Goal: Transaction & Acquisition: Purchase product/service

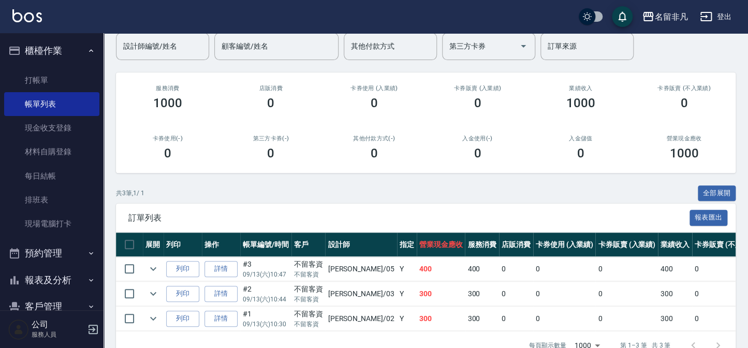
scroll to position [71, 0]
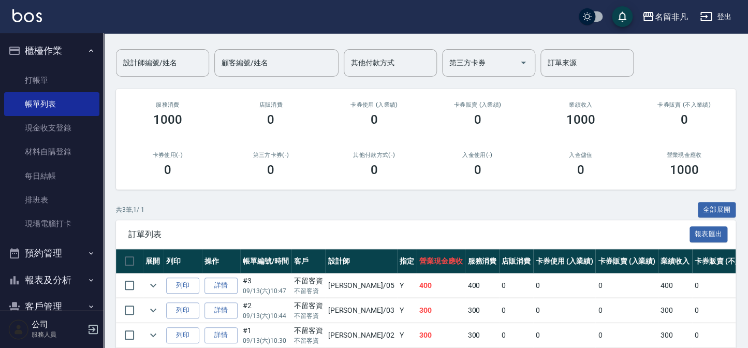
drag, startPoint x: 26, startPoint y: 81, endPoint x: 167, endPoint y: 141, distance: 152.6
click at [26, 81] on link "打帳單" at bounding box center [51, 80] width 95 height 24
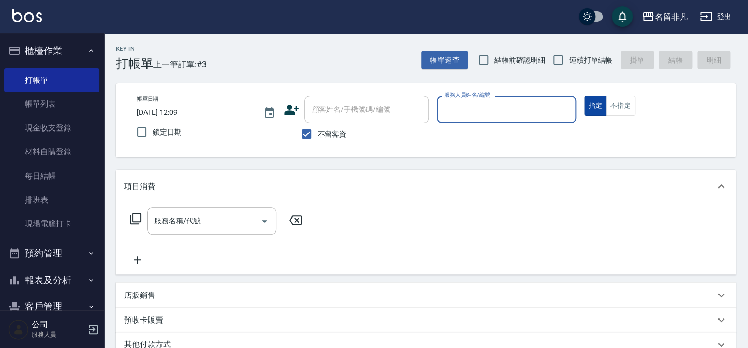
click at [594, 100] on button "指定" at bounding box center [595, 106] width 22 height 20
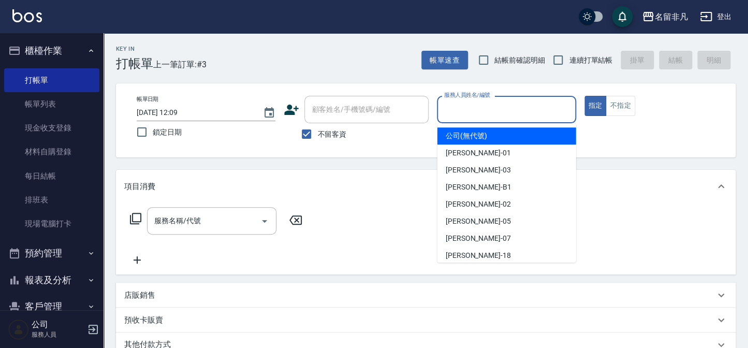
click at [513, 110] on input "服務人員姓名/編號" at bounding box center [505, 109] width 129 height 18
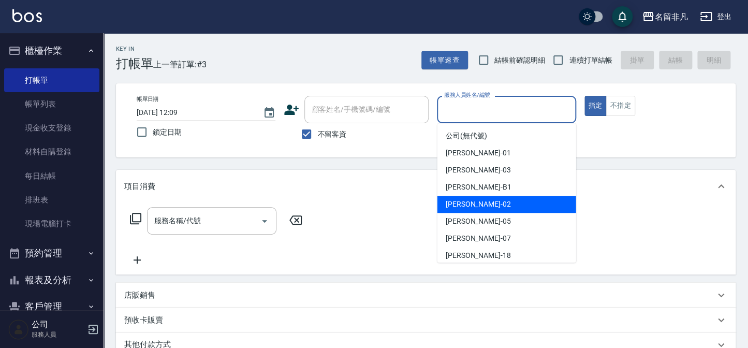
click at [463, 205] on span "[PERSON_NAME]-02" at bounding box center [478, 204] width 65 height 11
type input "[PERSON_NAME]-02"
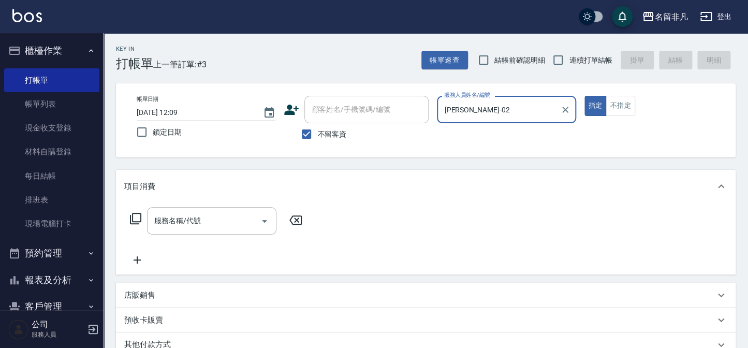
click at [139, 217] on icon at bounding box center [135, 218] width 12 height 12
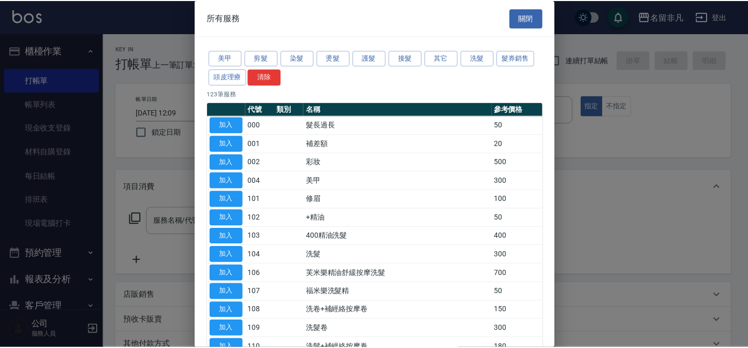
scroll to position [47, 0]
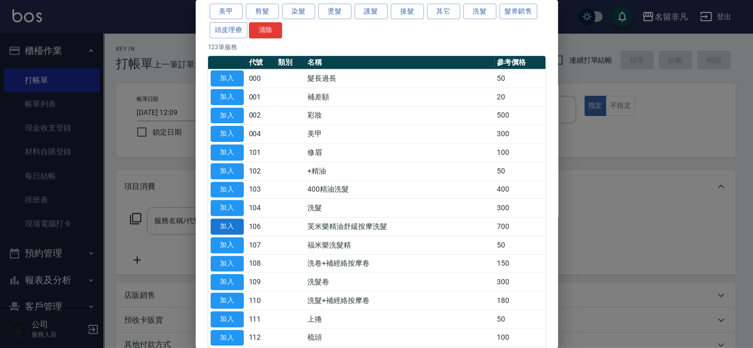
click at [225, 222] on button "加入" at bounding box center [227, 226] width 33 height 16
type input "芙米樂精油舒緩按摩洗髮(106)"
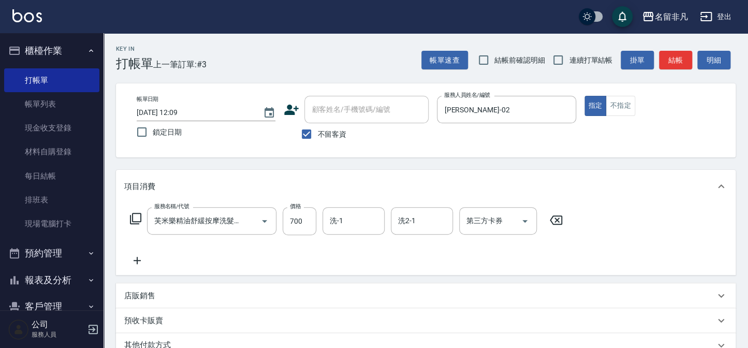
click at [136, 217] on icon at bounding box center [135, 218] width 12 height 12
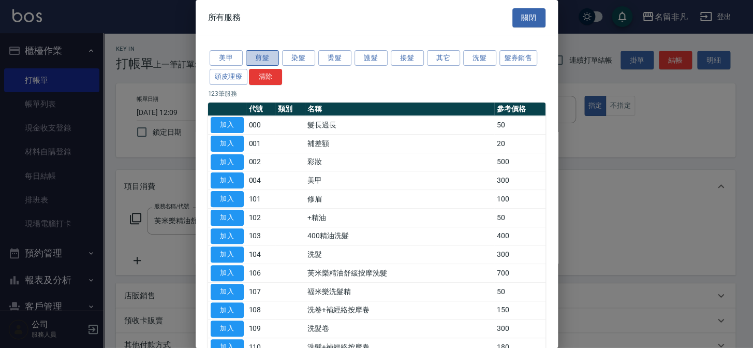
click at [248, 54] on button "剪髮" at bounding box center [262, 58] width 33 height 16
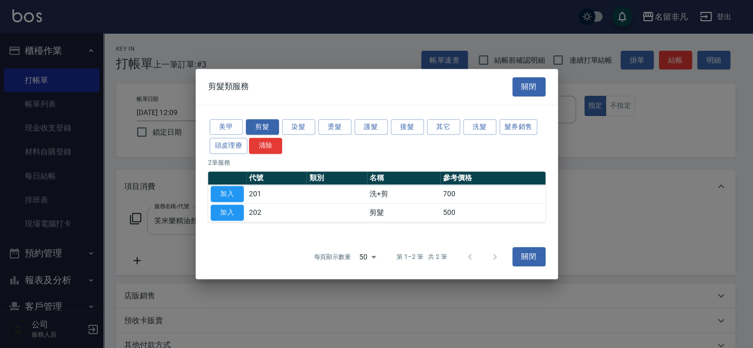
click at [225, 212] on button "加入" at bounding box center [227, 212] width 33 height 16
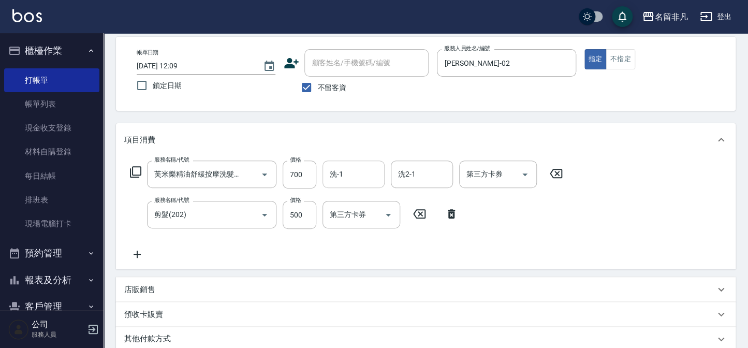
click at [356, 176] on input "洗-1" at bounding box center [353, 174] width 53 height 18
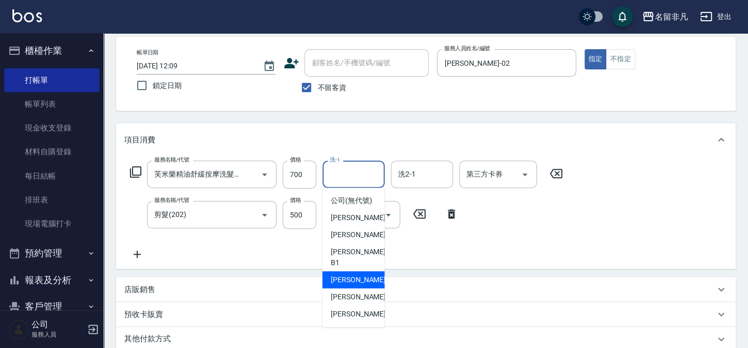
scroll to position [16, 0]
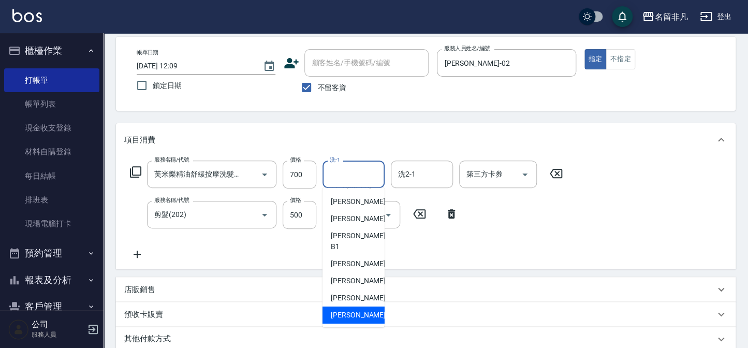
drag, startPoint x: 350, startPoint y: 313, endPoint x: 367, endPoint y: 299, distance: 21.7
click at [350, 313] on span "[PERSON_NAME]-18" at bounding box center [363, 315] width 65 height 11
type input "[PERSON_NAME]-18"
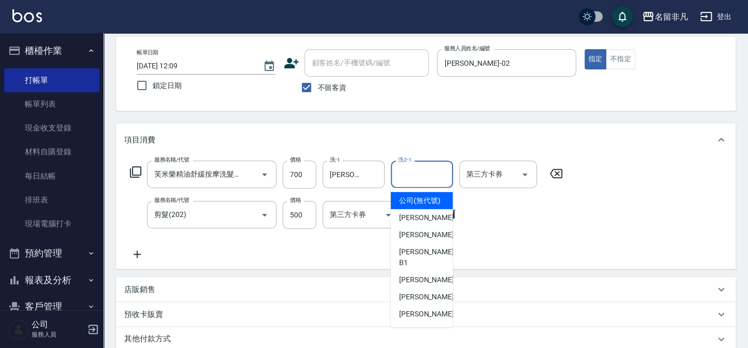
click at [422, 172] on input "洗2-1" at bounding box center [421, 174] width 53 height 18
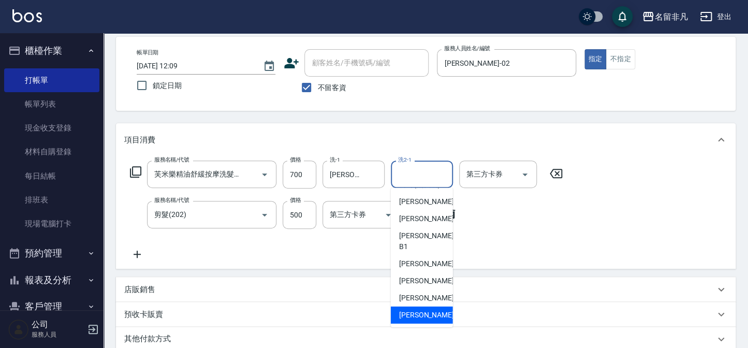
click at [402, 310] on span "[PERSON_NAME]-18" at bounding box center [431, 315] width 65 height 11
type input "[PERSON_NAME]-18"
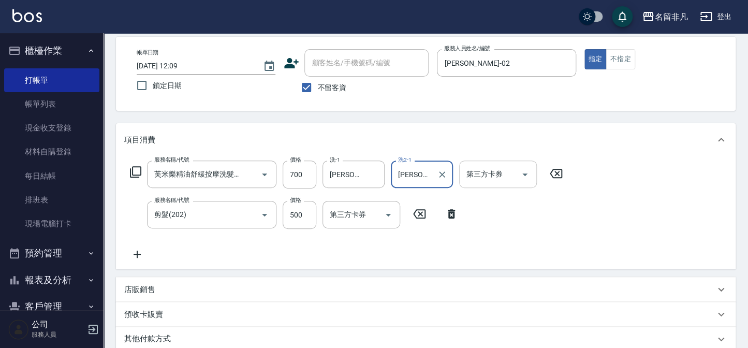
click at [505, 181] on input "第三方卡券" at bounding box center [490, 174] width 53 height 18
click at [614, 230] on div "服務名稱/代號 芙米樂精油舒緩按摩洗髮(106) 服務名稱/代號 價格 700 價格 洗-1 [PERSON_NAME]-18 洗-1 洗2-1 [PERSO…" at bounding box center [426, 212] width 620 height 112
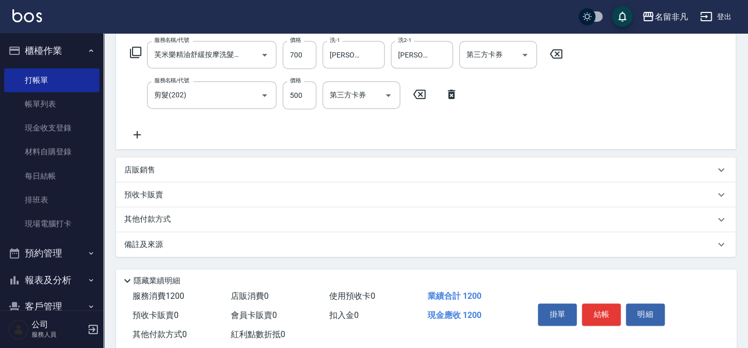
scroll to position [190, 0]
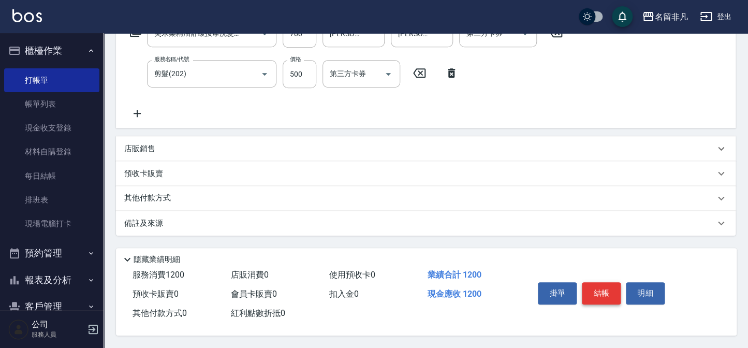
click at [609, 291] on button "結帳" at bounding box center [601, 293] width 39 height 22
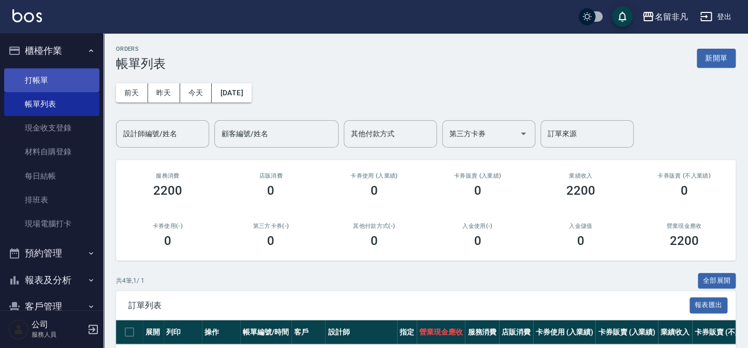
click at [37, 84] on link "打帳單" at bounding box center [51, 80] width 95 height 24
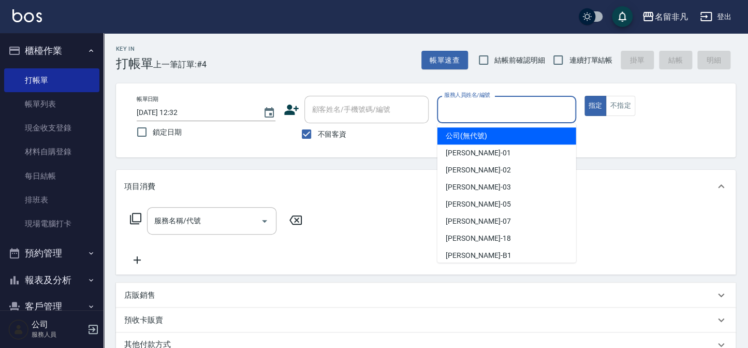
click at [499, 107] on input "服務人員姓名/編號" at bounding box center [505, 109] width 129 height 18
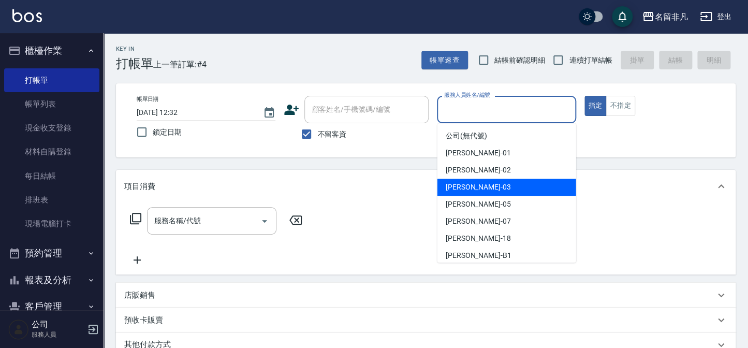
click at [520, 186] on div "[PERSON_NAME] -03" at bounding box center [506, 187] width 139 height 17
type input "[PERSON_NAME]-03"
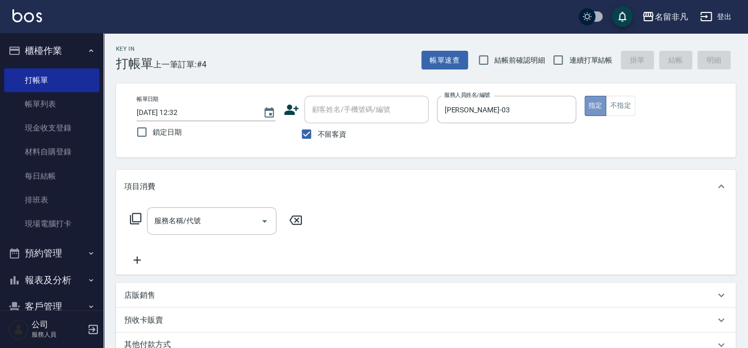
drag, startPoint x: 592, startPoint y: 108, endPoint x: 325, endPoint y: 111, distance: 267.6
click at [584, 108] on button "指定" at bounding box center [595, 106] width 22 height 20
click at [133, 217] on icon at bounding box center [135, 218] width 12 height 12
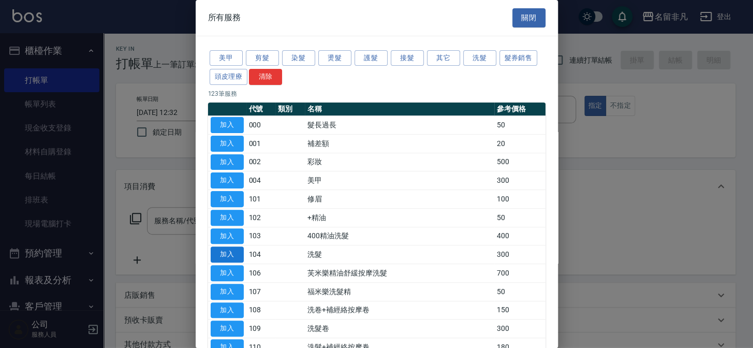
click at [217, 249] on button "加入" at bounding box center [227, 254] width 33 height 16
type input "洗髮(104)"
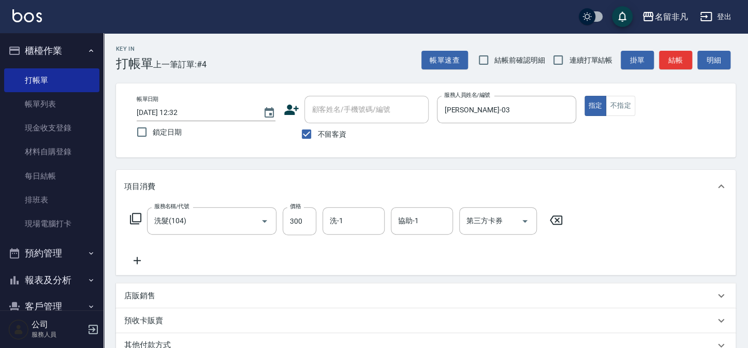
click at [142, 258] on icon at bounding box center [137, 260] width 26 height 12
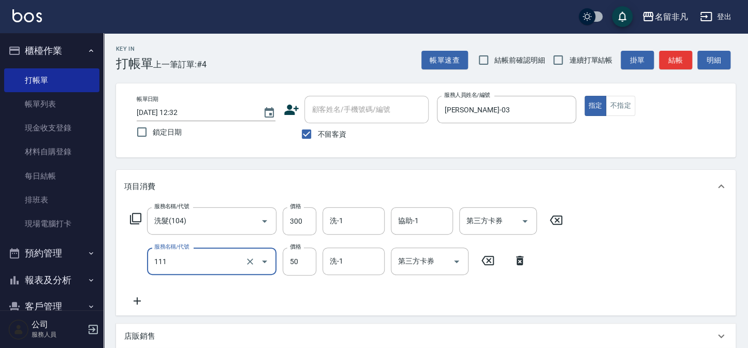
type input "上捲(111)"
drag, startPoint x: 409, startPoint y: 291, endPoint x: 414, endPoint y: 291, distance: 5.2
click at [409, 291] on div "服務名稱/代號 洗髮(104) 服務名稱/代號 價格 300 價格 洗-1 洗-1 協助-1 協助-1 第三方卡券 第三方卡券 服務名稱/代號 上捲(111)…" at bounding box center [346, 257] width 445 height 100
drag, startPoint x: 594, startPoint y: 104, endPoint x: 588, endPoint y: 148, distance: 43.8
click at [593, 105] on button "指定" at bounding box center [595, 106] width 22 height 20
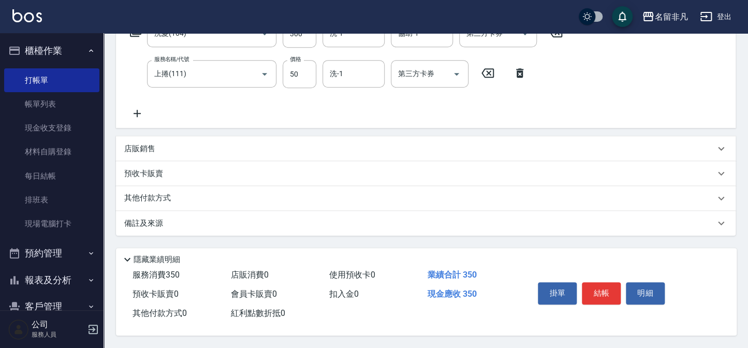
scroll to position [190, 0]
click at [601, 284] on button "結帳" at bounding box center [601, 293] width 39 height 22
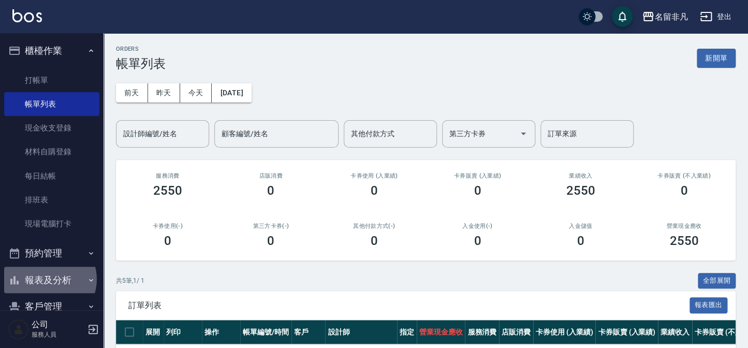
click at [48, 279] on button "報表及分析" at bounding box center [51, 280] width 95 height 27
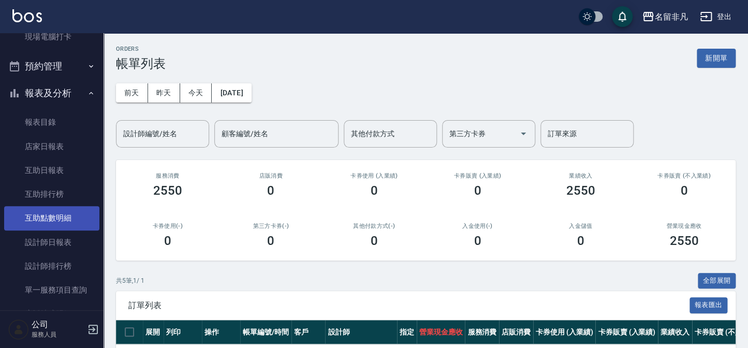
scroll to position [188, 0]
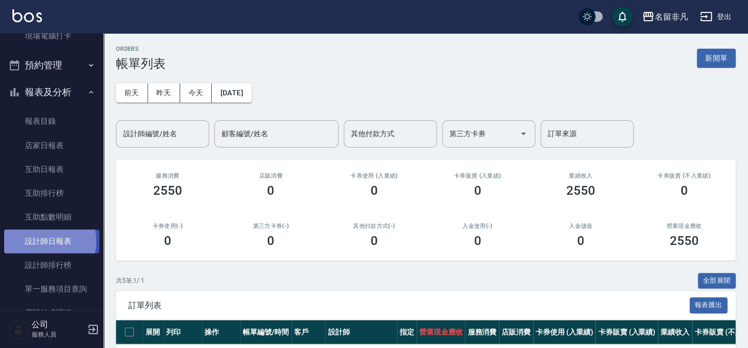
click at [47, 240] on link "設計師日報表" at bounding box center [51, 241] width 95 height 24
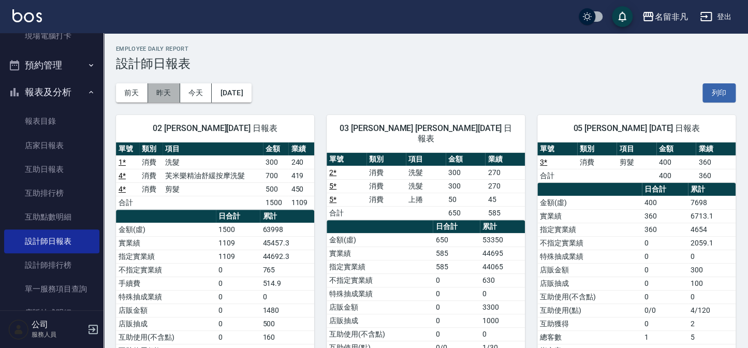
click at [162, 90] on button "昨天" at bounding box center [164, 92] width 32 height 19
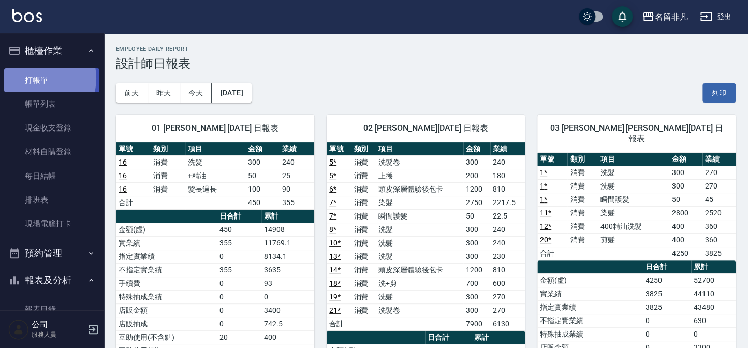
click at [40, 78] on link "打帳單" at bounding box center [51, 80] width 95 height 24
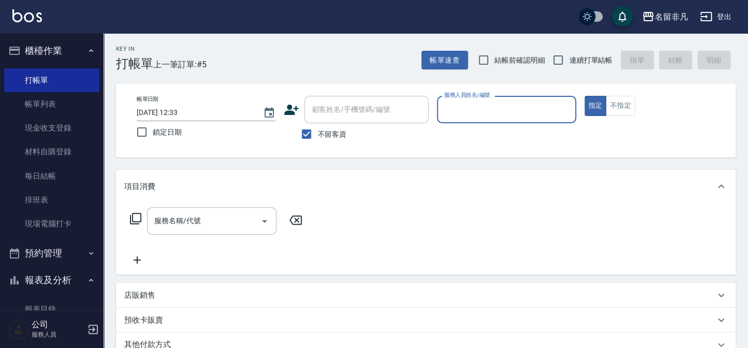
click at [311, 139] on input "不留客資" at bounding box center [307, 134] width 22 height 22
checkbox input "false"
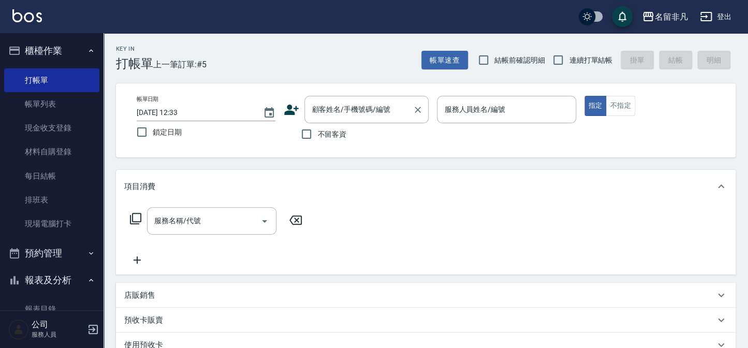
click at [345, 111] on div "顧客姓名/手機號碼/編號 顧客姓名/手機號碼/編號" at bounding box center [366, 109] width 124 height 27
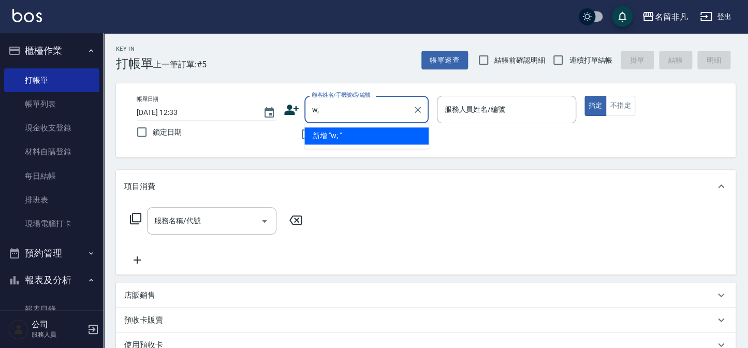
type input "w"
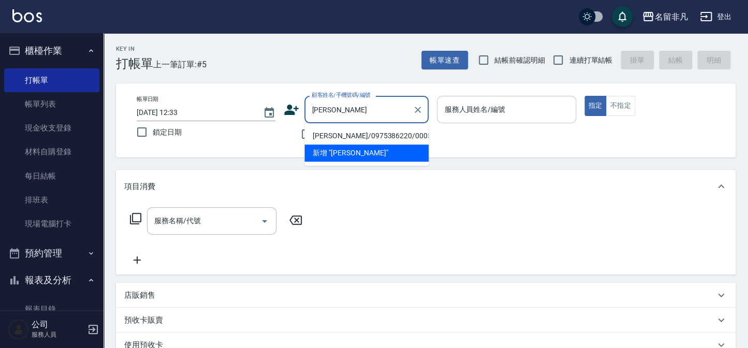
drag, startPoint x: 388, startPoint y: 130, endPoint x: 499, endPoint y: 115, distance: 111.7
click at [389, 130] on li "[PERSON_NAME]/0975386220/000504" at bounding box center [366, 135] width 124 height 17
type input "[PERSON_NAME]/0975386220/000504"
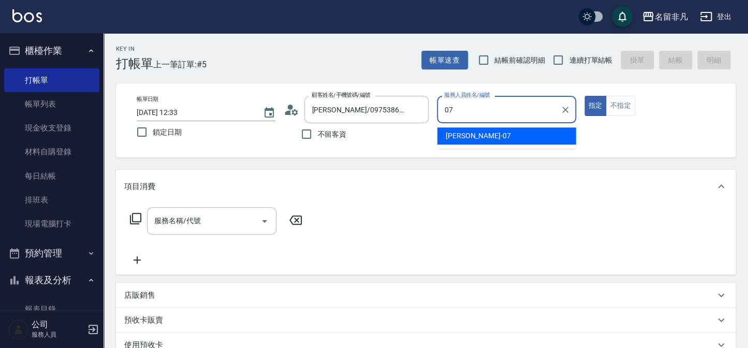
type input "07"
type button "true"
type input "[PERSON_NAME]-07"
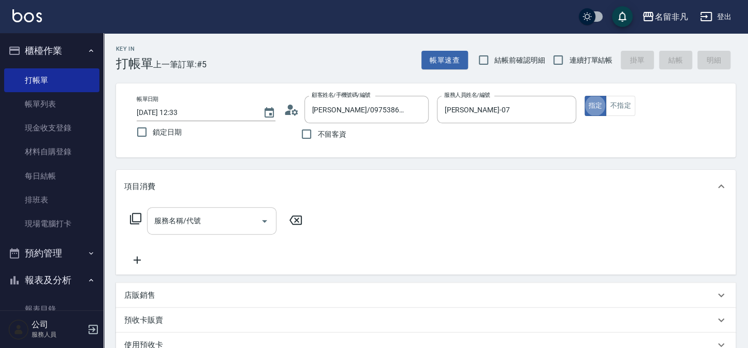
click at [219, 225] on input "服務名稱/代號" at bounding box center [204, 221] width 105 height 18
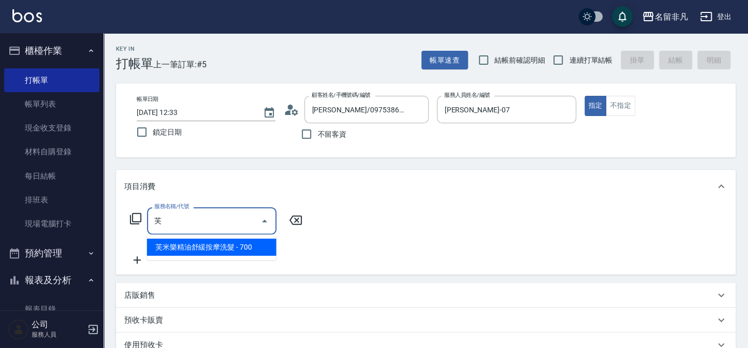
click at [244, 241] on span "芙米樂精油舒緩按摩洗髮 - 700" at bounding box center [211, 247] width 129 height 17
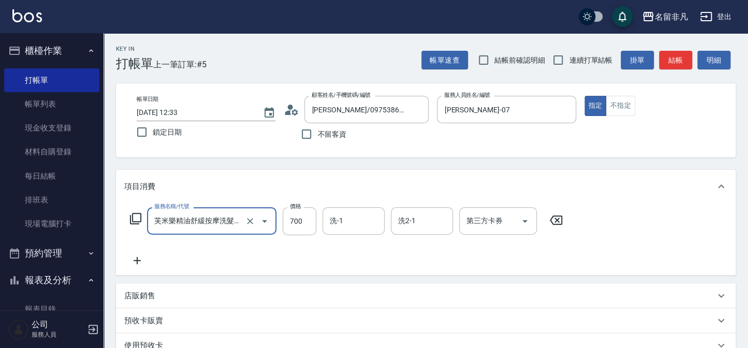
type input "芙米樂精油舒緩按摩洗髮(106)"
click at [144, 266] on icon at bounding box center [137, 260] width 26 height 12
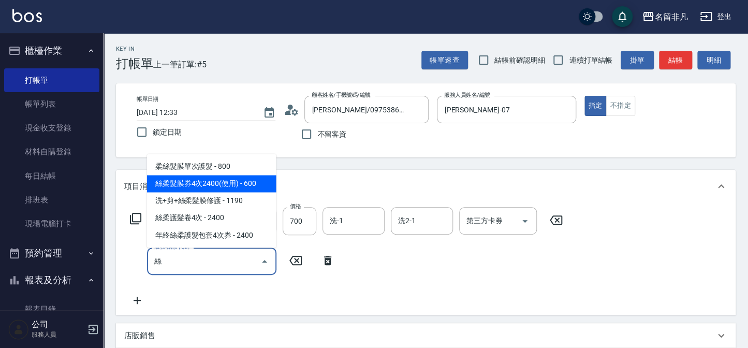
click at [248, 183] on span "絲柔髮膜券4次2400(使用) - 600" at bounding box center [211, 183] width 129 height 17
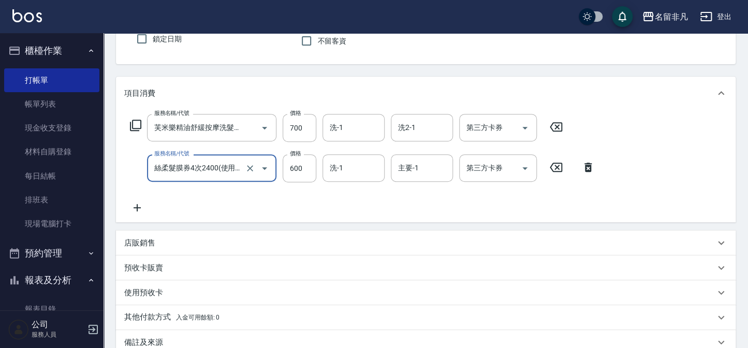
scroll to position [94, 0]
type input "絲柔髮膜券4次2400(使用)(530)"
click at [479, 119] on input "第三方卡券" at bounding box center [490, 127] width 53 height 18
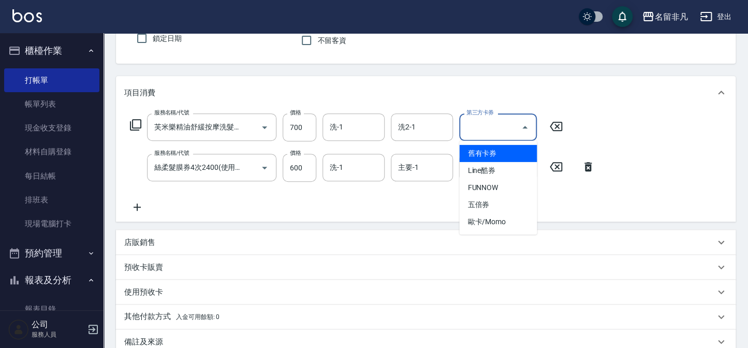
click at [487, 159] on span "舊有卡券" at bounding box center [498, 153] width 78 height 17
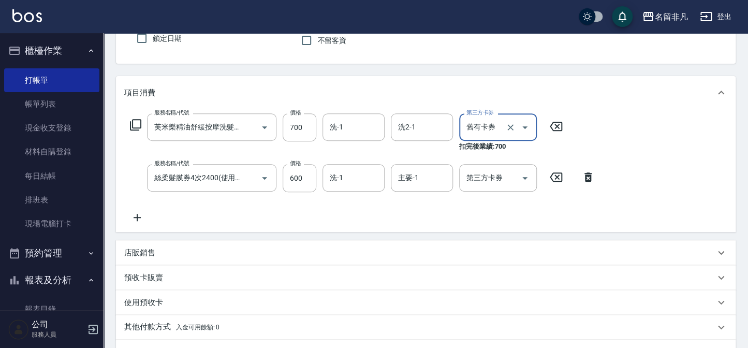
type input "舊有卡券"
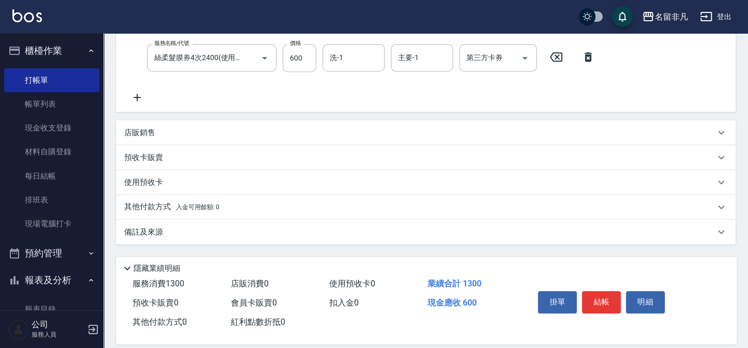
scroll to position [225, 0]
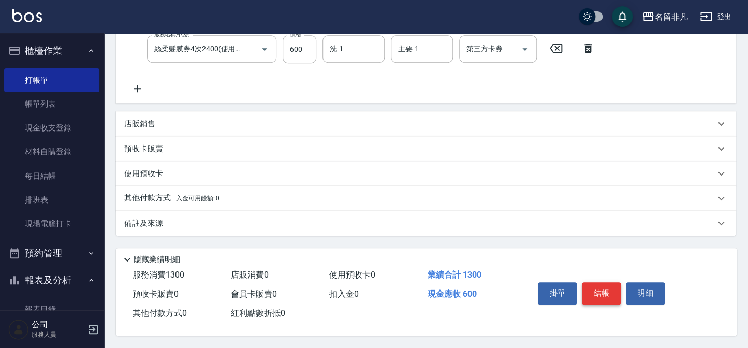
click at [617, 285] on button "結帳" at bounding box center [601, 293] width 39 height 22
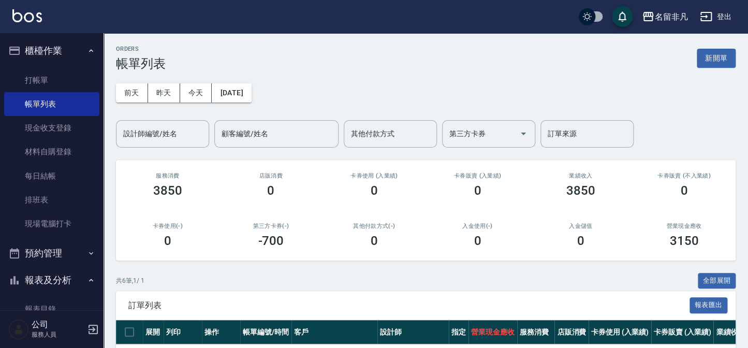
click at [74, 46] on button "櫃檯作業" at bounding box center [51, 50] width 95 height 27
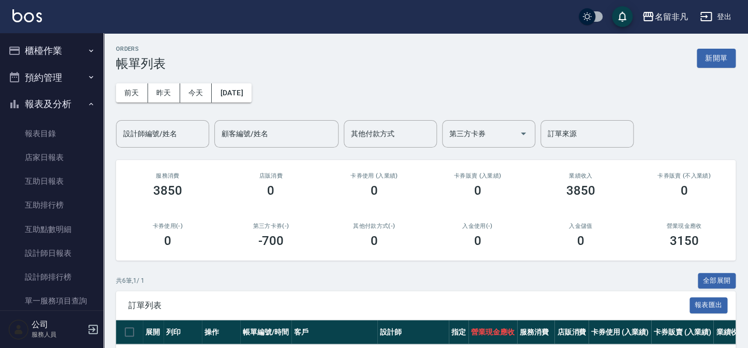
click at [74, 111] on button "報表及分析" at bounding box center [51, 104] width 95 height 27
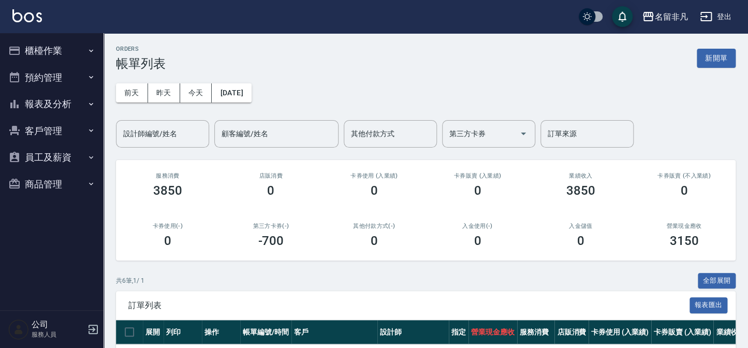
click at [62, 133] on button "客戶管理" at bounding box center [51, 130] width 95 height 27
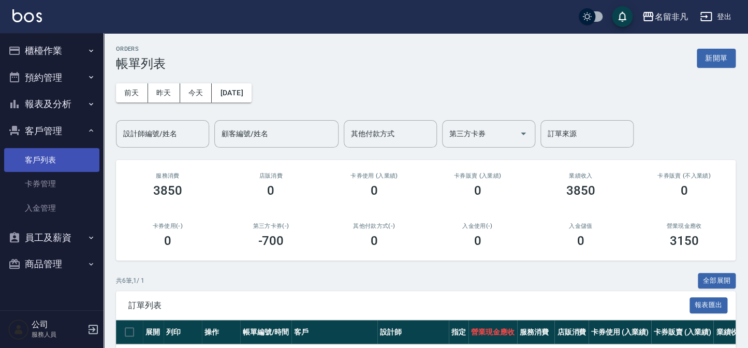
click at [62, 155] on link "客戶列表" at bounding box center [51, 160] width 95 height 24
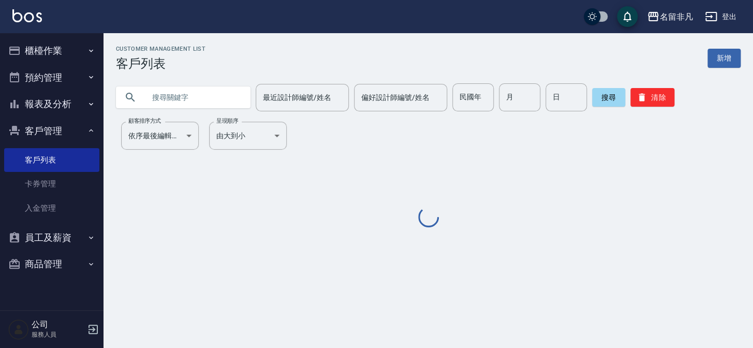
click at [204, 100] on input "text" at bounding box center [193, 97] width 97 height 28
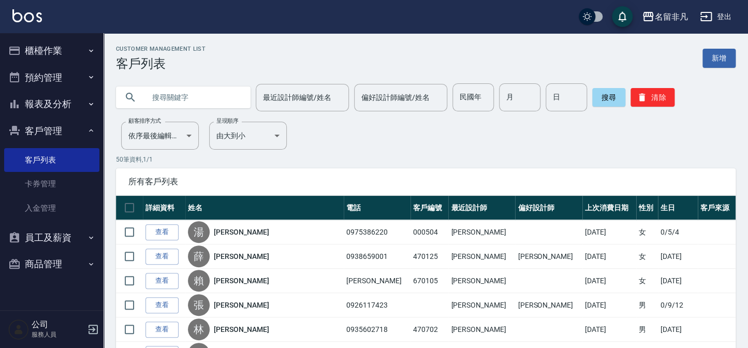
click at [204, 100] on input "text" at bounding box center [193, 97] width 97 height 28
type input "[PERSON_NAME]"
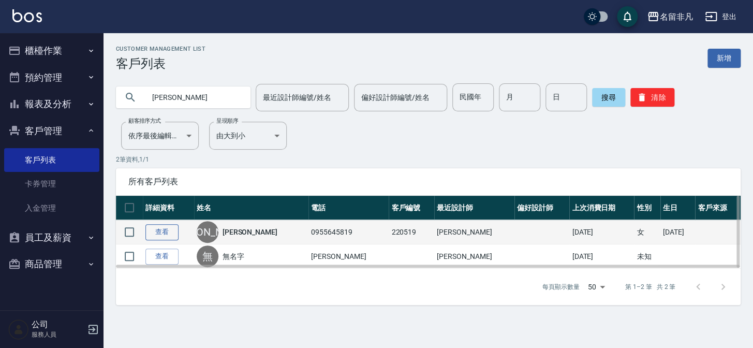
click at [169, 235] on link "查看" at bounding box center [161, 232] width 33 height 16
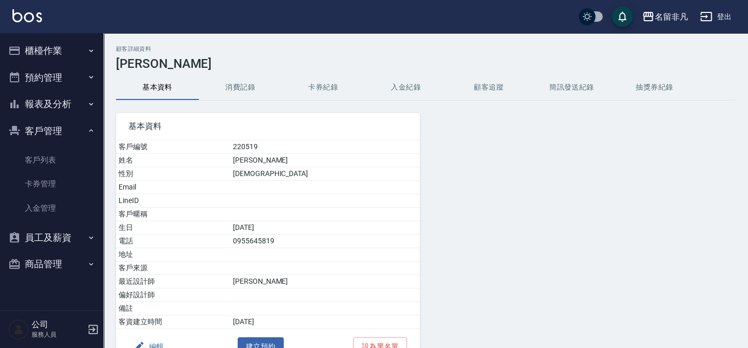
click at [228, 100] on div "基本資料 客戶編號 220519 姓名 [PERSON_NAME] 性別 [DEMOGRAPHIC_DATA] Email LineID 客戶暱稱 生日 [D…" at bounding box center [262, 232] width 316 height 264
click at [233, 92] on button "消費記錄" at bounding box center [240, 87] width 83 height 25
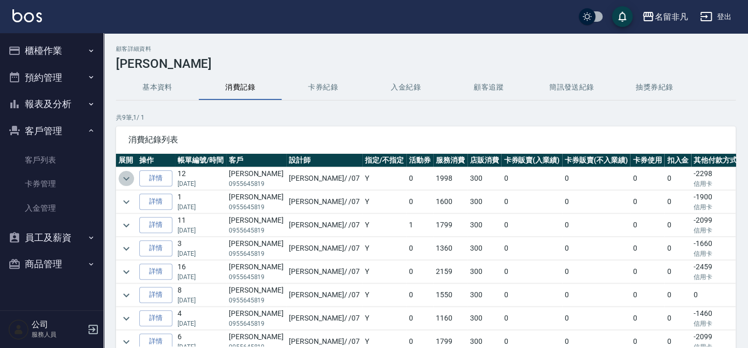
click at [121, 176] on icon "expand row" at bounding box center [126, 178] width 12 height 12
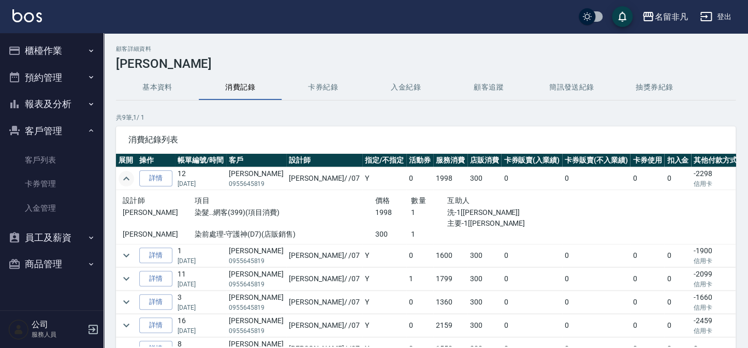
click at [124, 177] on icon "expand row" at bounding box center [126, 178] width 12 height 12
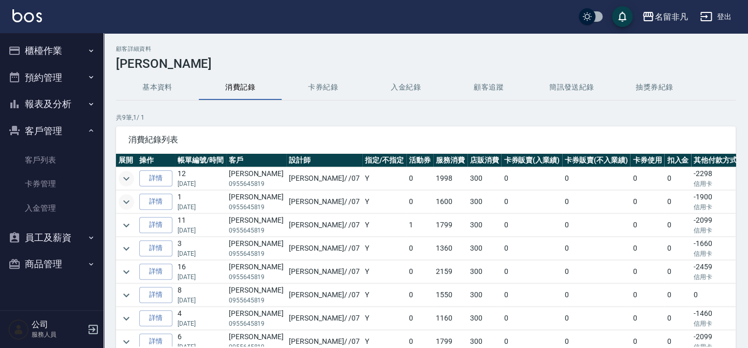
click at [126, 204] on icon "expand row" at bounding box center [126, 202] width 12 height 12
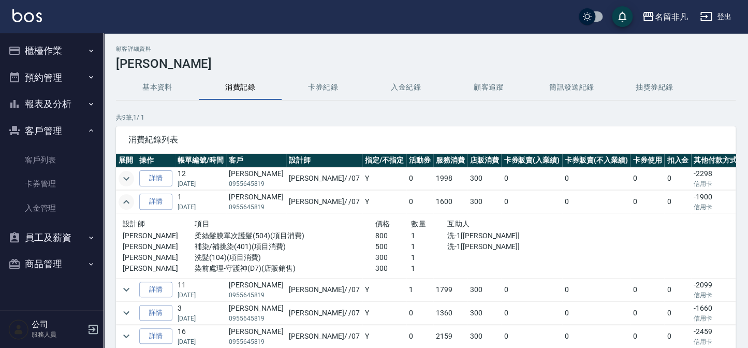
click at [127, 203] on icon "expand row" at bounding box center [126, 202] width 12 height 12
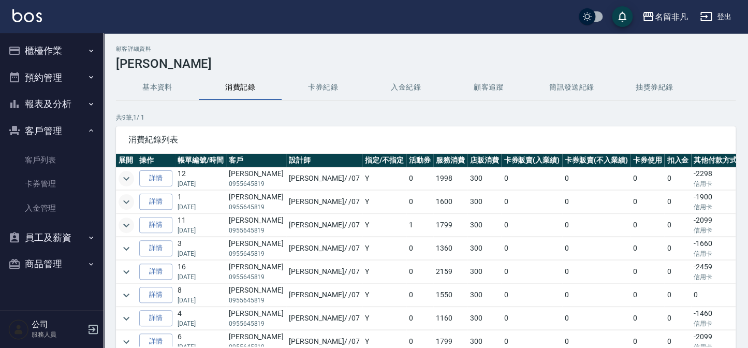
click at [126, 222] on icon "expand row" at bounding box center [126, 225] width 12 height 12
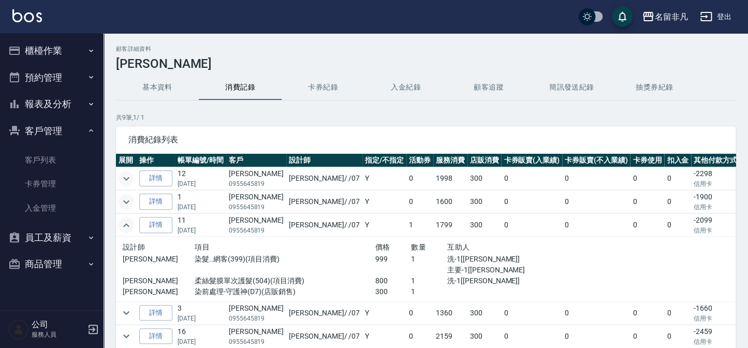
click at [126, 221] on icon "expand row" at bounding box center [126, 225] width 12 height 12
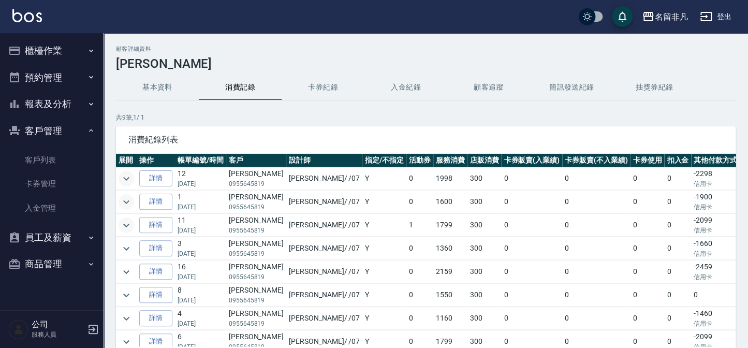
click at [128, 174] on icon "expand row" at bounding box center [126, 178] width 12 height 12
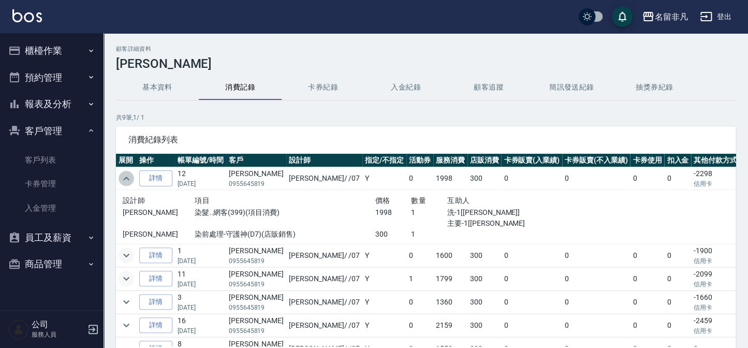
click at [128, 174] on icon "expand row" at bounding box center [126, 178] width 12 height 12
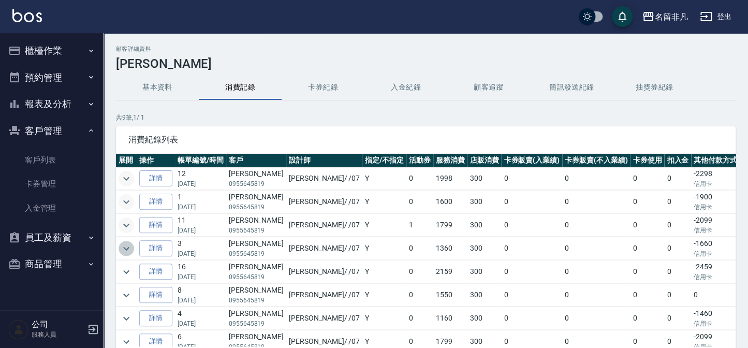
click at [127, 248] on icon "expand row" at bounding box center [126, 248] width 6 height 4
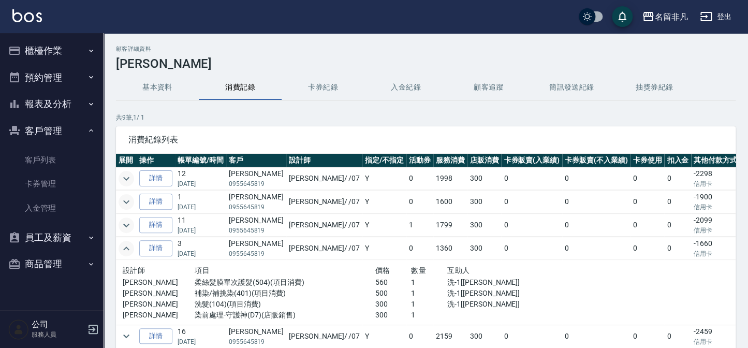
click at [127, 248] on icon "expand row" at bounding box center [126, 248] width 6 height 4
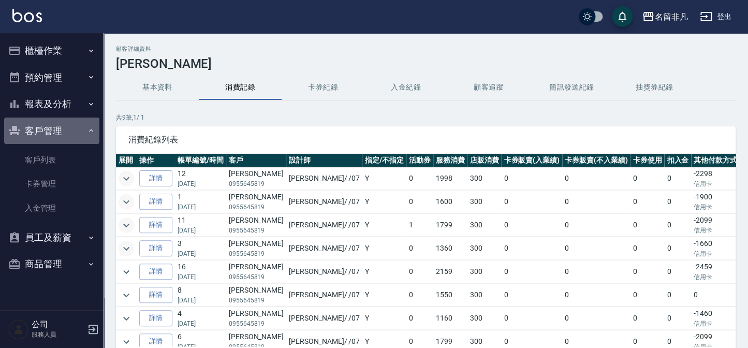
click at [78, 129] on button "客戶管理" at bounding box center [51, 130] width 95 height 27
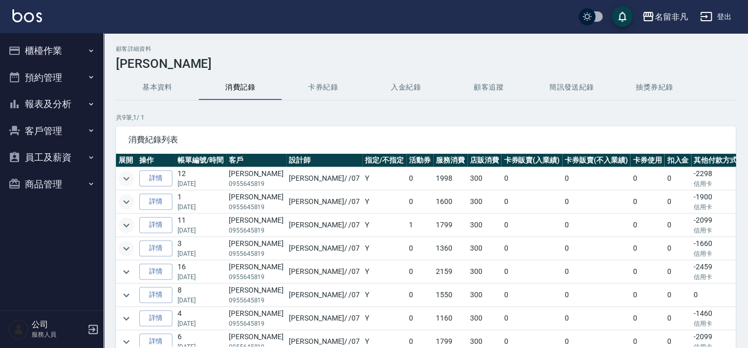
click at [77, 54] on button "櫃檯作業" at bounding box center [51, 50] width 95 height 27
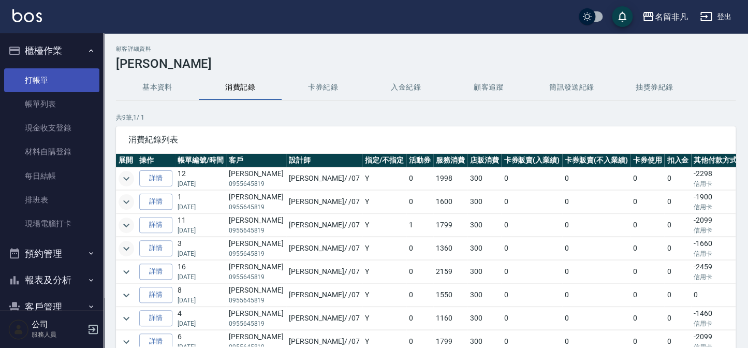
click at [72, 80] on link "打帳單" at bounding box center [51, 80] width 95 height 24
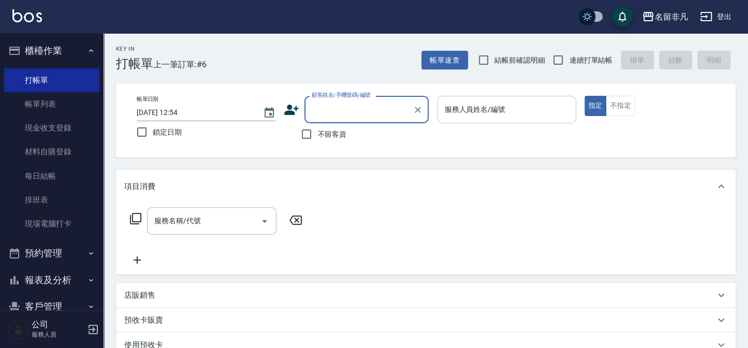
click at [526, 107] on input "服務人員姓名/編號" at bounding box center [505, 109] width 129 height 18
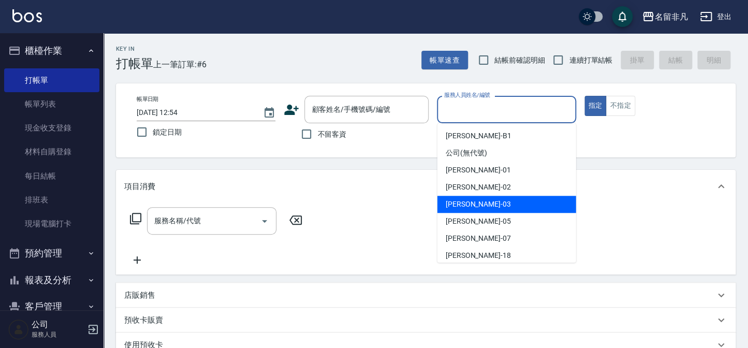
click at [541, 206] on div "[PERSON_NAME] -03" at bounding box center [506, 204] width 139 height 17
type input "[PERSON_NAME]-03"
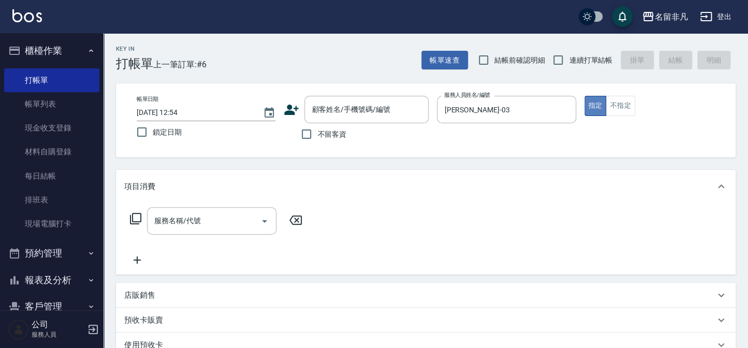
click at [584, 101] on button "指定" at bounding box center [595, 106] width 22 height 20
drag, startPoint x: 305, startPoint y: 131, endPoint x: 233, endPoint y: 154, distance: 75.5
click at [304, 131] on input "不留客資" at bounding box center [307, 134] width 22 height 22
checkbox input "true"
click at [136, 215] on icon at bounding box center [135, 218] width 12 height 12
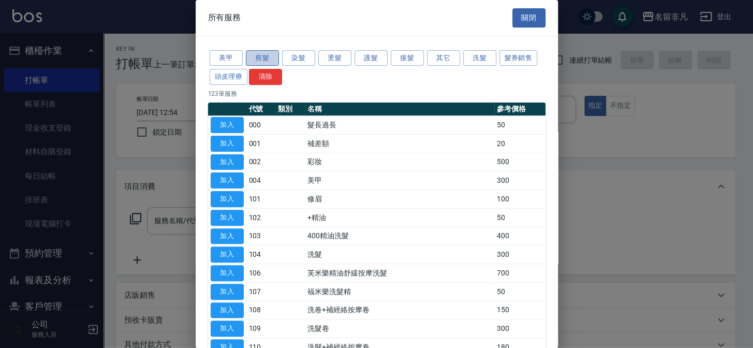
click at [266, 54] on button "剪髮" at bounding box center [262, 58] width 33 height 16
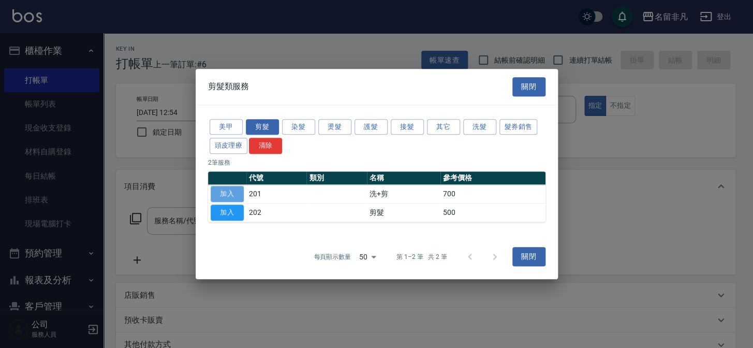
click at [223, 188] on button "加入" at bounding box center [227, 194] width 33 height 16
type input "洗+剪(201)"
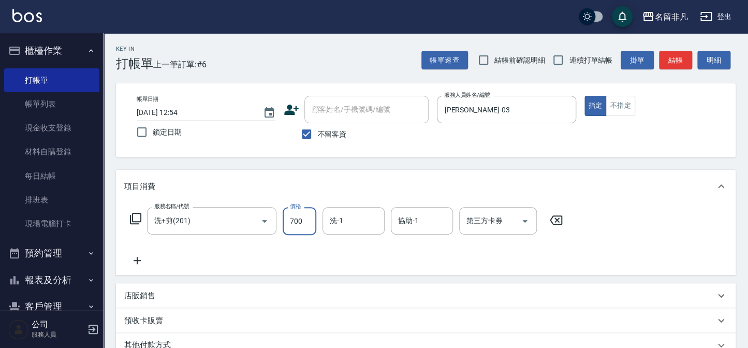
click at [294, 219] on input "700" at bounding box center [300, 221] width 34 height 28
click at [294, 218] on input "700" at bounding box center [300, 221] width 34 height 28
click at [292, 219] on input "8800" at bounding box center [300, 221] width 34 height 28
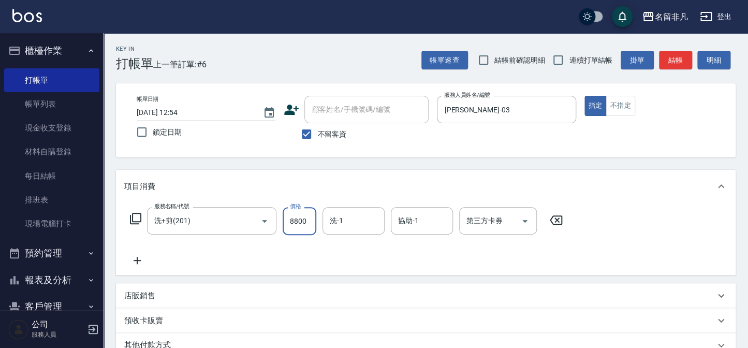
click at [292, 219] on input "8800" at bounding box center [300, 221] width 34 height 28
click at [295, 220] on input "8800" at bounding box center [300, 221] width 34 height 28
type input "800"
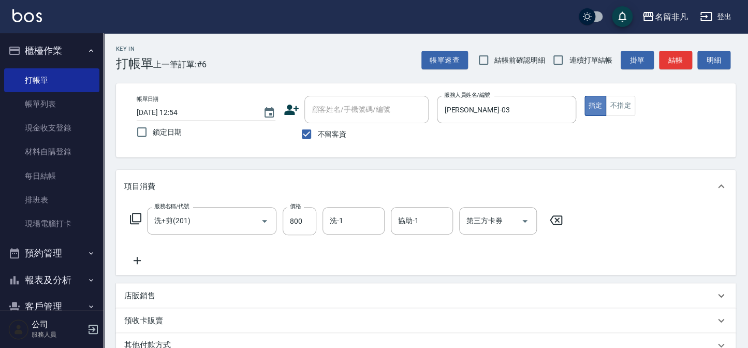
click at [591, 104] on button "指定" at bounding box center [595, 106] width 22 height 20
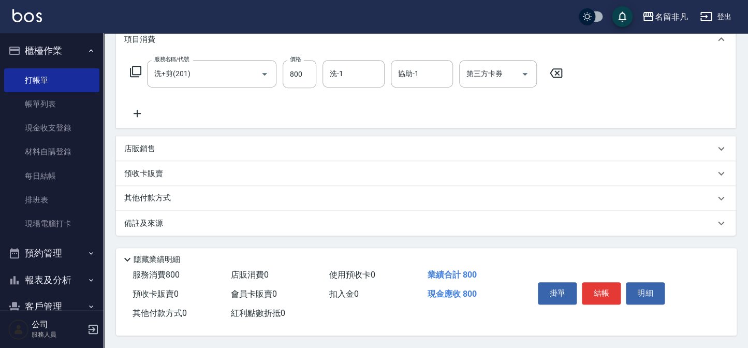
scroll to position [150, 0]
click at [599, 289] on button "結帳" at bounding box center [601, 293] width 39 height 22
